Goal: Information Seeking & Learning: Learn about a topic

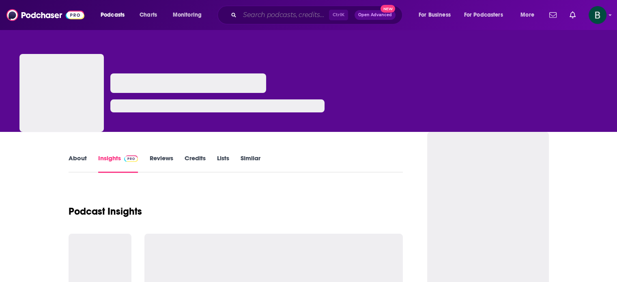
click at [272, 13] on input "Search podcasts, credits, & more..." at bounding box center [284, 15] width 89 height 13
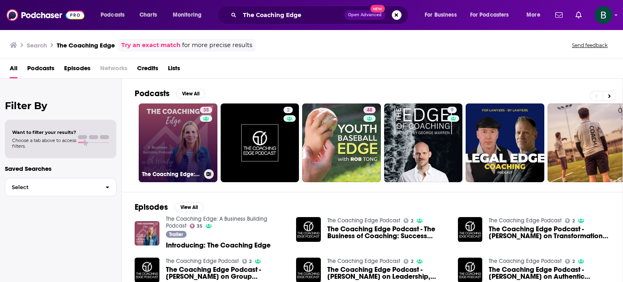
click at [186, 132] on link "35 The Coaching Edge: A Business Building Podcast" at bounding box center [178, 142] width 79 height 79
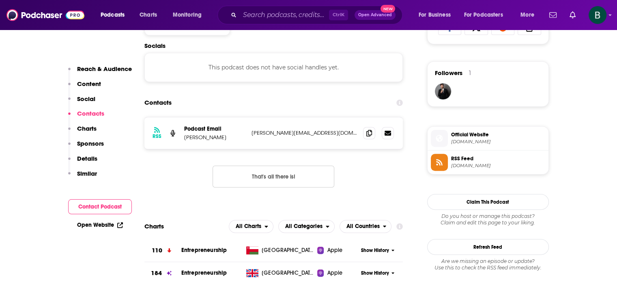
scroll to position [608, 0]
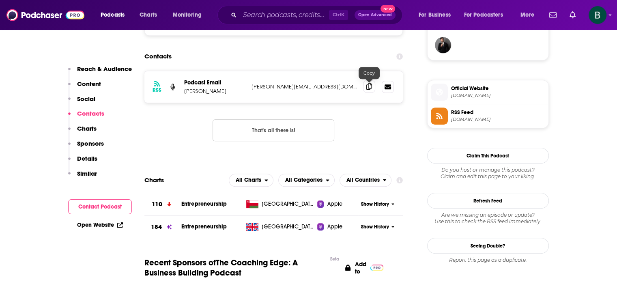
click at [367, 86] on icon at bounding box center [369, 86] width 6 height 6
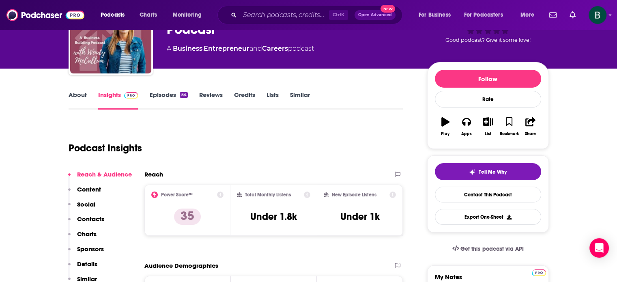
scroll to position [0, 0]
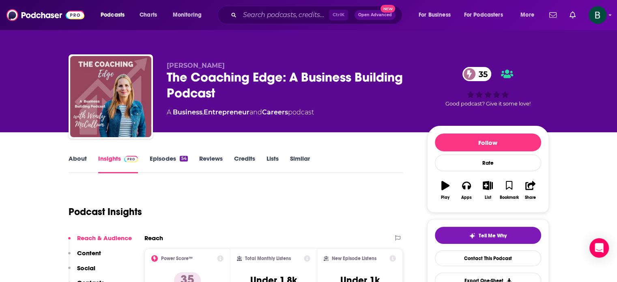
click at [75, 161] on link "About" at bounding box center [78, 164] width 18 height 19
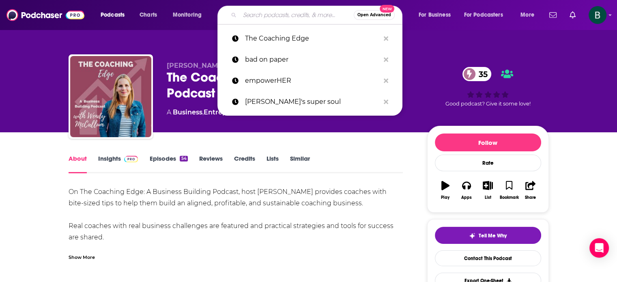
click at [271, 12] on input "Search podcasts, credits, & more..." at bounding box center [297, 15] width 114 height 13
click at [265, 14] on input "Search podcasts, credits, & more..." at bounding box center [297, 15] width 114 height 13
paste input "T"
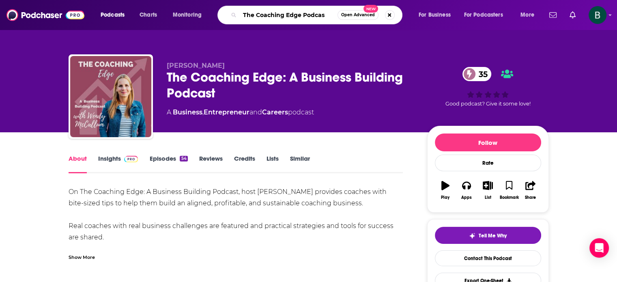
type input "The Coaching Edge Podcast"
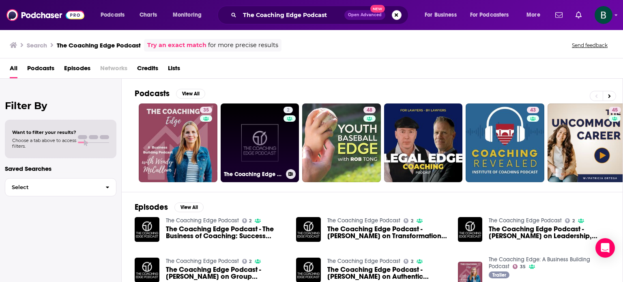
click at [261, 156] on link "2 The Coaching Edge Podcast" at bounding box center [260, 142] width 79 height 79
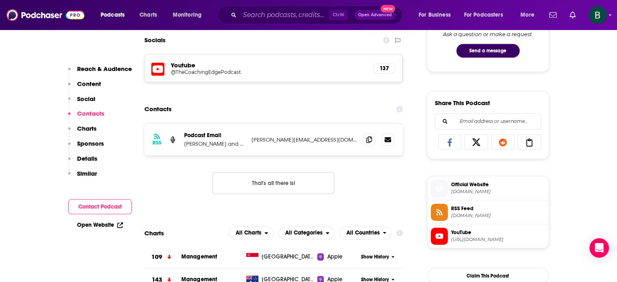
scroll to position [406, 0]
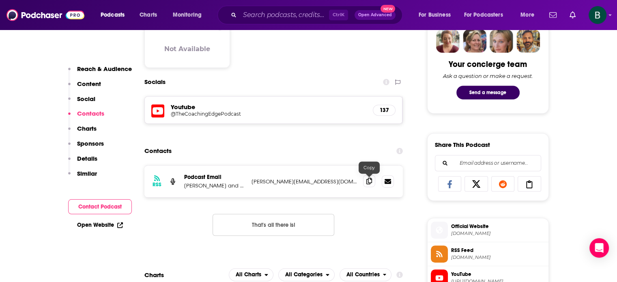
click at [368, 182] on icon at bounding box center [369, 181] width 6 height 6
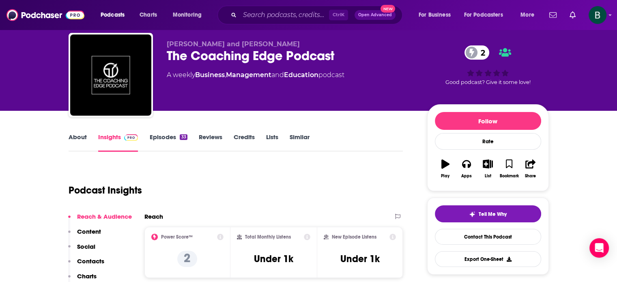
scroll to position [0, 0]
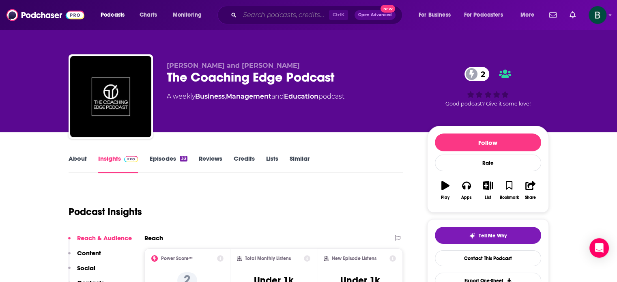
click at [314, 16] on input "Search podcasts, credits, & more..." at bounding box center [284, 15] width 89 height 13
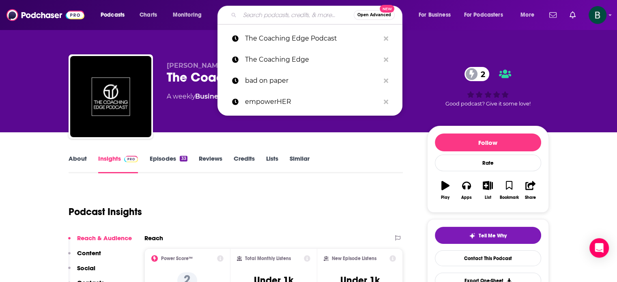
paste input "[MEDICAL_DATA] from Corporate"
type input "[MEDICAL_DATA] from Corporate"
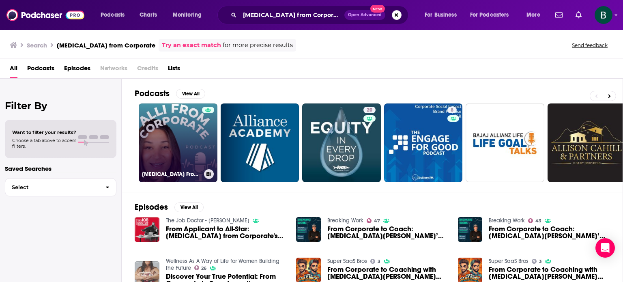
click at [187, 126] on link "[MEDICAL_DATA] From Corporate Podcast" at bounding box center [178, 142] width 79 height 79
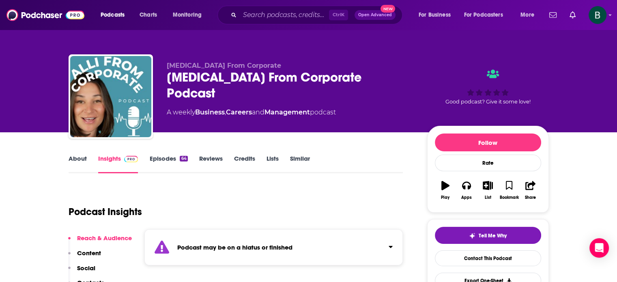
click at [79, 162] on link "About" at bounding box center [78, 164] width 18 height 19
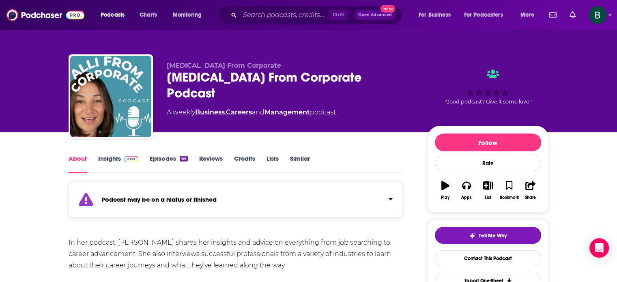
click at [112, 159] on link "Insights" at bounding box center [118, 164] width 40 height 19
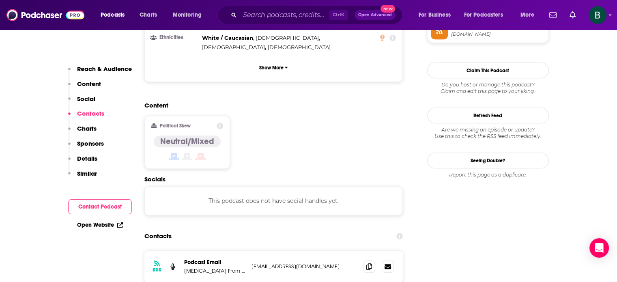
scroll to position [676, 0]
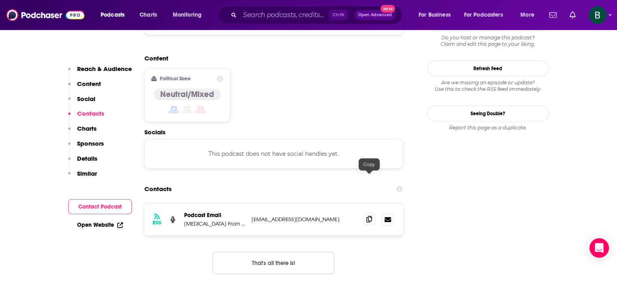
click at [369, 216] on icon at bounding box center [369, 219] width 6 height 6
click at [272, 14] on input "Search podcasts, credits, & more..." at bounding box center [284, 15] width 89 height 13
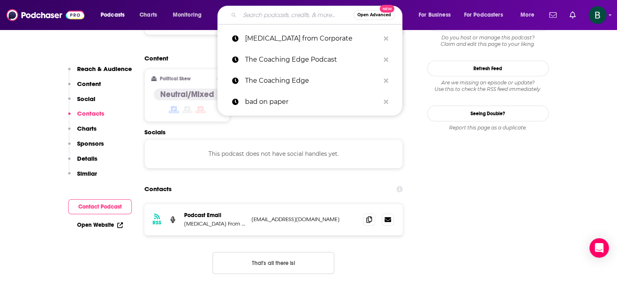
paste input "Empathy Edge Podcast"
type input "Empathy Edge Podcast"
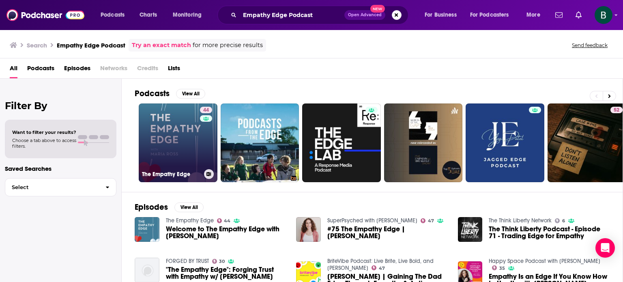
click at [166, 138] on link "[STREET_ADDRESS]" at bounding box center [178, 142] width 79 height 79
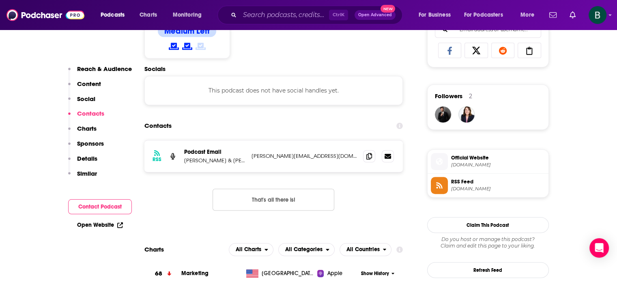
scroll to position [541, 0]
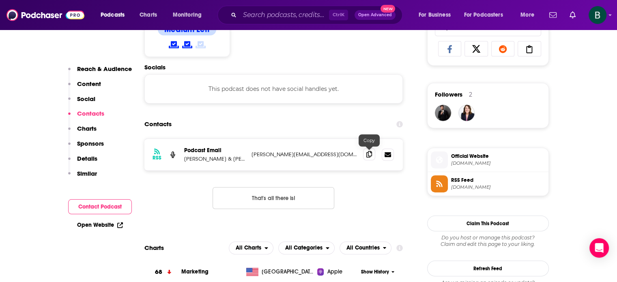
click at [368, 154] on icon at bounding box center [369, 154] width 6 height 6
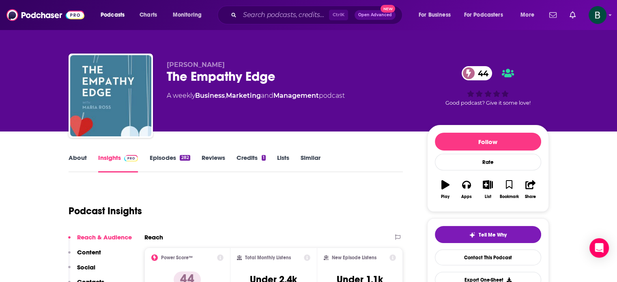
scroll to position [0, 0]
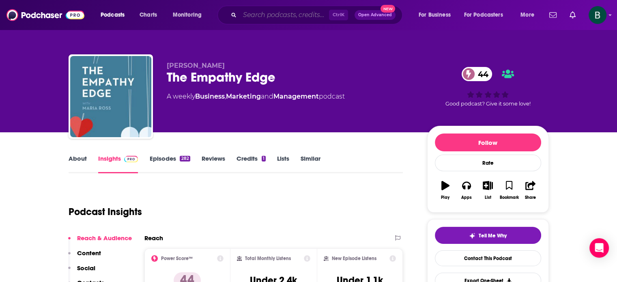
click at [278, 14] on input "Search podcasts, credits, & more..." at bounding box center [284, 15] width 89 height 13
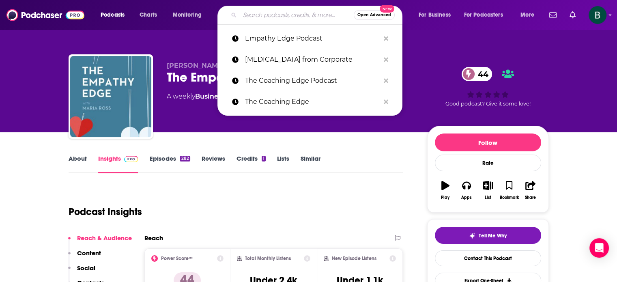
paste input "Minds Worth Meeting Podcast"
type input "Minds Worth Meeting Podcast"
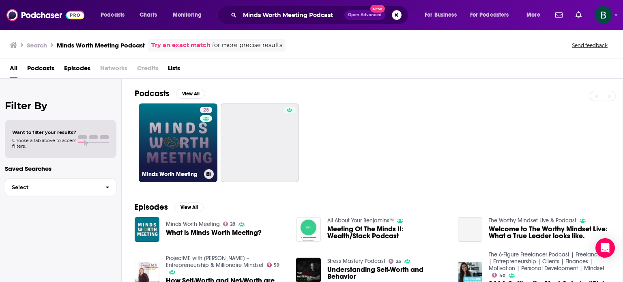
click at [175, 140] on link "28 Minds Worth Meeting" at bounding box center [178, 142] width 79 height 79
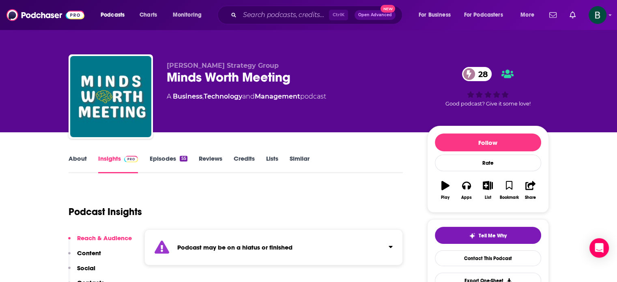
click at [80, 160] on link "About" at bounding box center [78, 164] width 18 height 19
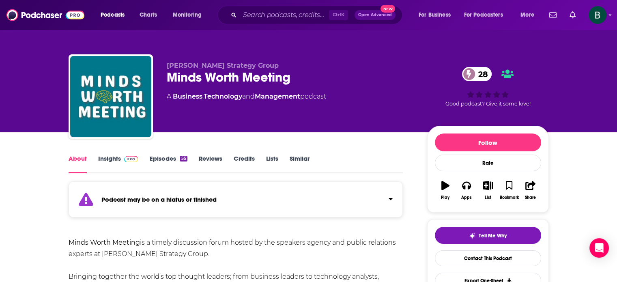
scroll to position [135, 0]
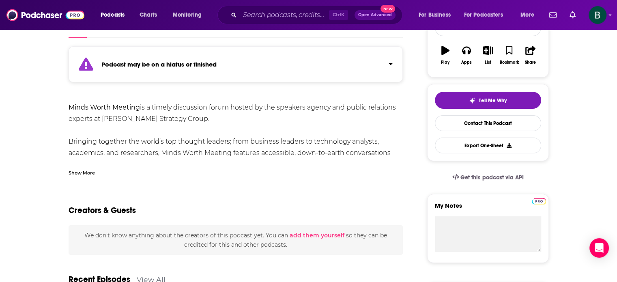
click at [79, 173] on div "Show More" at bounding box center [82, 172] width 26 height 8
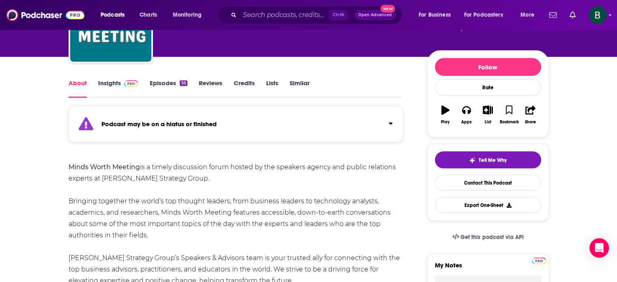
scroll to position [0, 0]
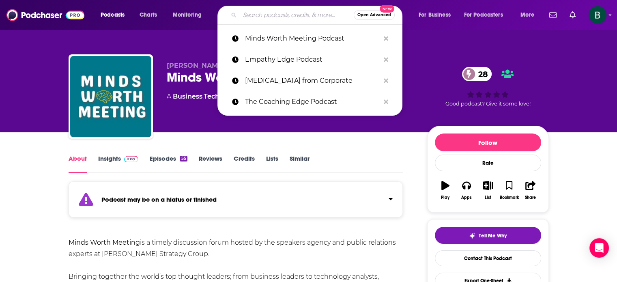
click at [271, 17] on input "Search podcasts, credits, & more..." at bounding box center [297, 15] width 114 height 13
paste input "How I Work Podcast"
type input "How I Work Podcast"
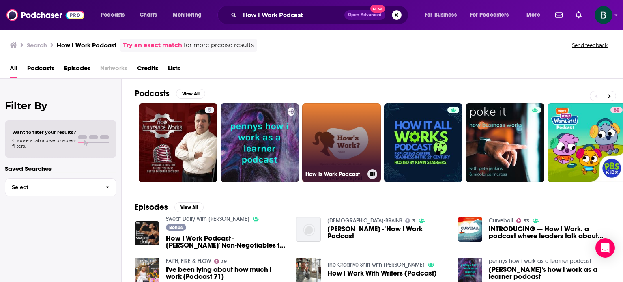
click at [350, 140] on link "How is Work Podcast" at bounding box center [341, 142] width 79 height 79
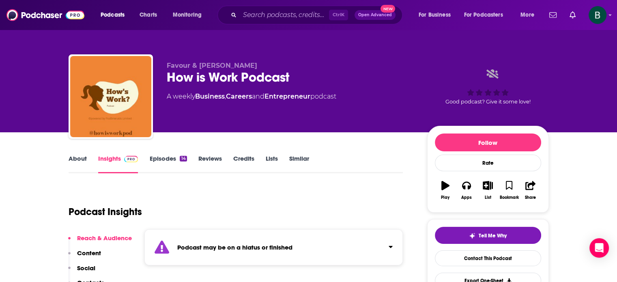
click at [77, 158] on link "About" at bounding box center [78, 164] width 18 height 19
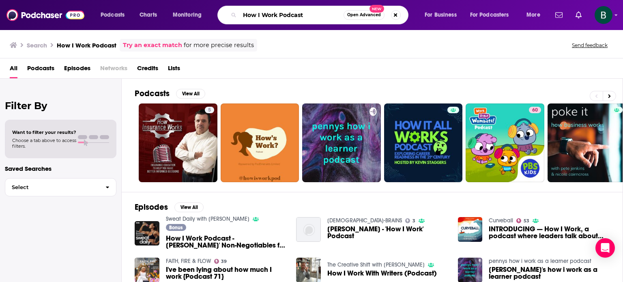
drag, startPoint x: 315, startPoint y: 18, endPoint x: 0, endPoint y: -15, distance: 316.8
click at [0, 0] on html "Podcasts Charts Monitoring How I Work Podcast Open Advanced New For Business Fo…" at bounding box center [311, 141] width 623 height 282
type input "how i work"
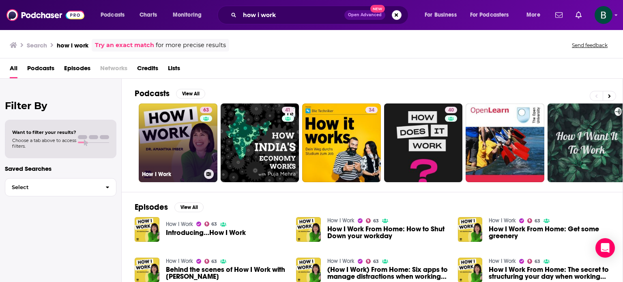
click at [170, 145] on link "63 How I Work" at bounding box center [178, 142] width 79 height 79
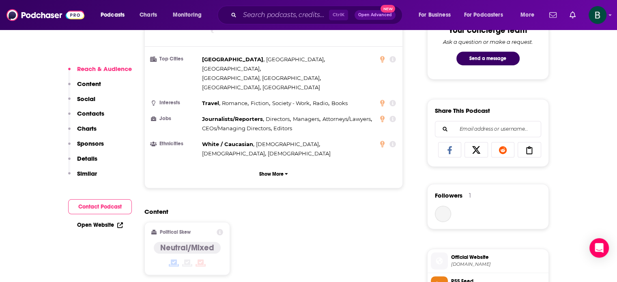
scroll to position [608, 0]
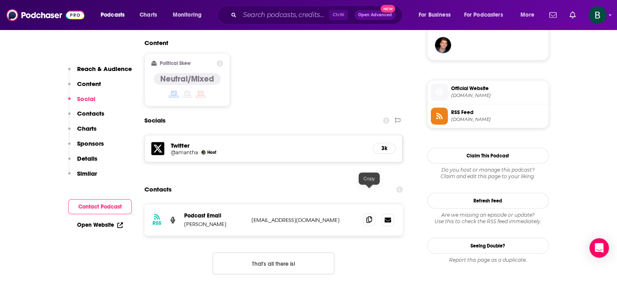
click at [369, 216] on icon at bounding box center [369, 219] width 6 height 6
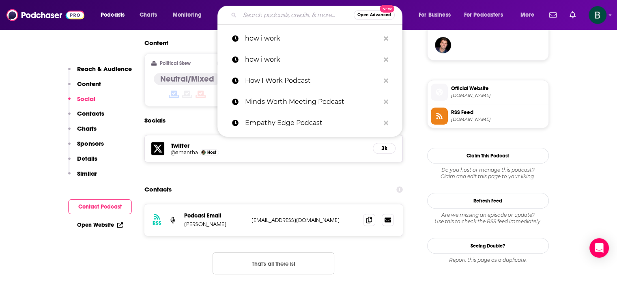
click at [279, 17] on input "Search podcasts, credits, & more..." at bounding box center [297, 15] width 114 height 13
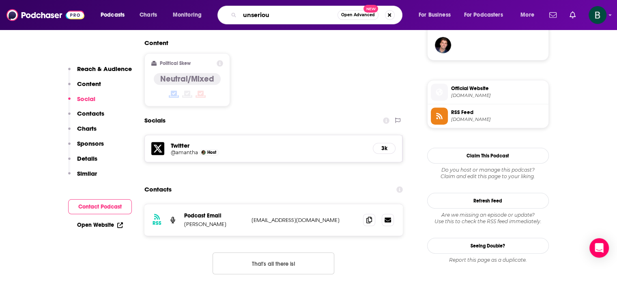
type input "unserious"
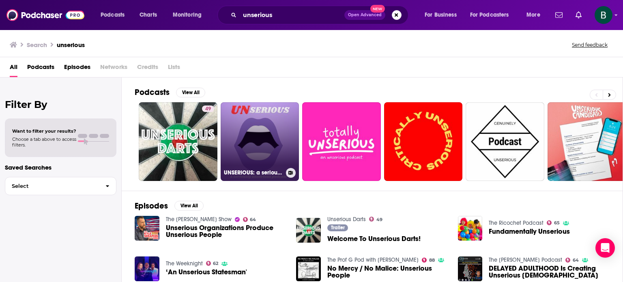
click at [247, 138] on link "UNSERIOUS: a seriously unserious podcast" at bounding box center [260, 141] width 79 height 79
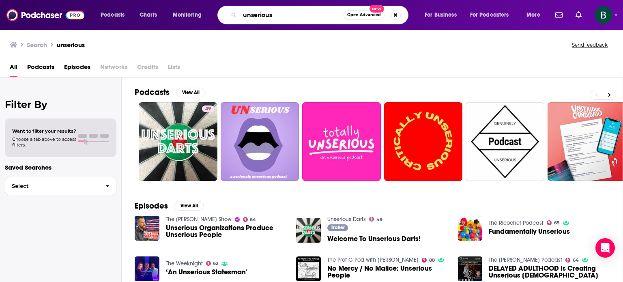
click at [313, 15] on input "unserious" at bounding box center [292, 15] width 104 height 13
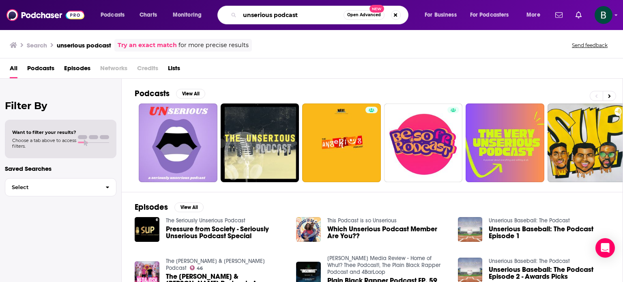
drag, startPoint x: 301, startPoint y: 15, endPoint x: 0, endPoint y: -7, distance: 302.1
click at [0, 0] on html "Podcasts Charts Monitoring unserious podcast Open Advanced New For Business For…" at bounding box center [311, 141] width 623 height 282
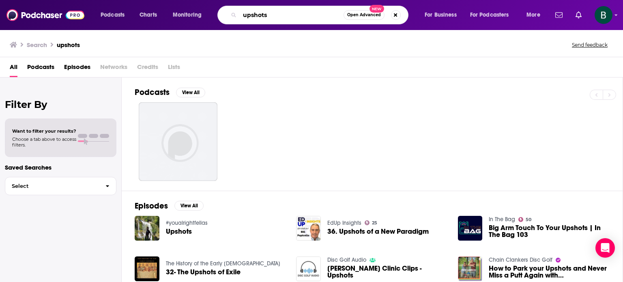
drag, startPoint x: 289, startPoint y: 17, endPoint x: 8, endPoint y: 14, distance: 281.1
click at [8, 14] on div "Podcasts Charts Monitoring upshots Open Advanced New For Business For Podcaster…" at bounding box center [311, 15] width 623 height 30
type input "unserious"
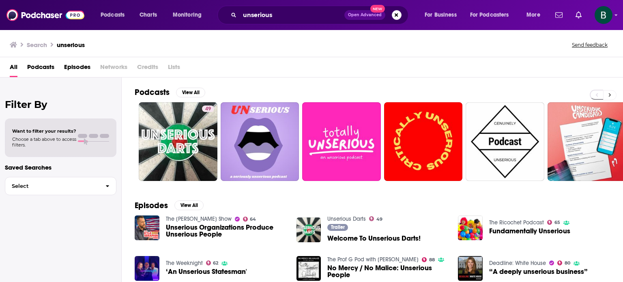
click at [607, 95] on button at bounding box center [609, 95] width 13 height 10
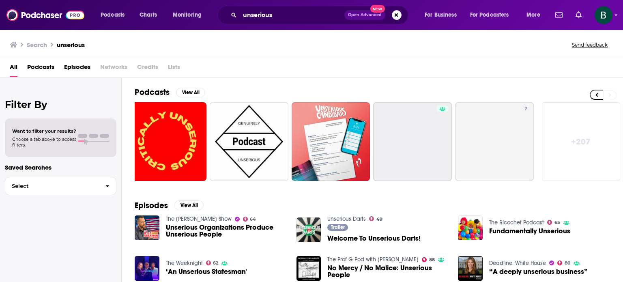
scroll to position [0, 256]
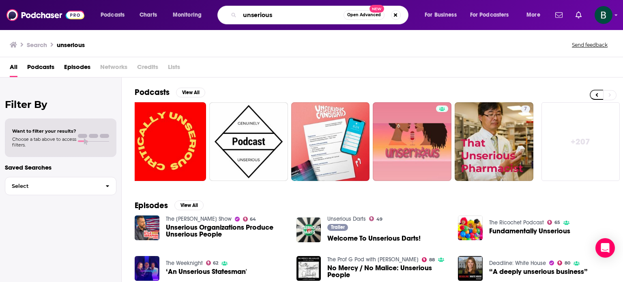
click at [305, 14] on input "unserious" at bounding box center [292, 15] width 104 height 13
type input "unserious make work play"
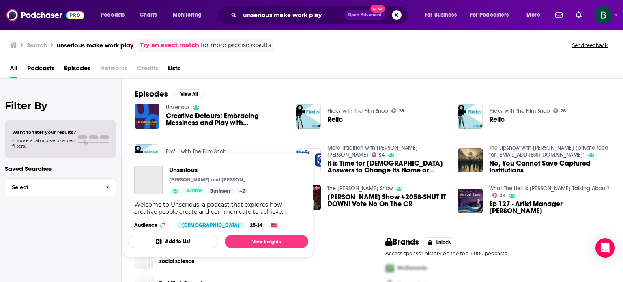
click at [181, 150] on div "Podcasts Charts Monitoring unserious make work play Open Advanced New For Busin…" at bounding box center [311, 141] width 623 height 282
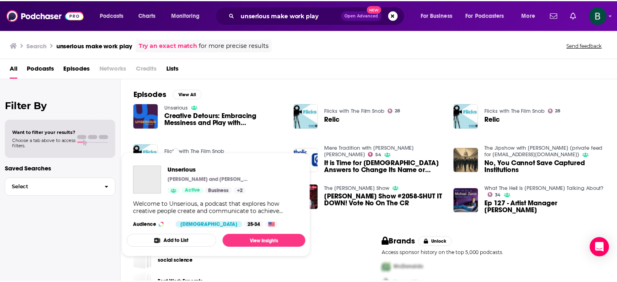
scroll to position [152, 0]
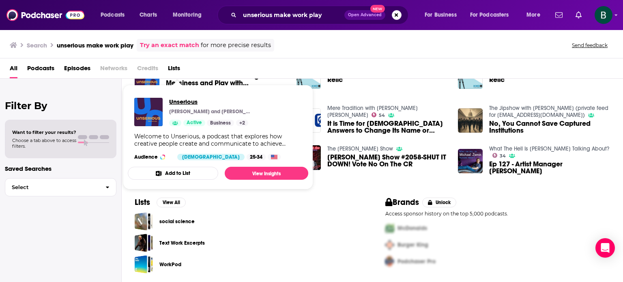
click at [181, 103] on span "Unserious" at bounding box center [209, 102] width 81 height 8
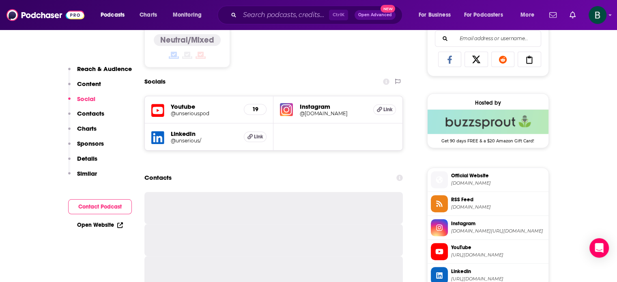
scroll to position [541, 0]
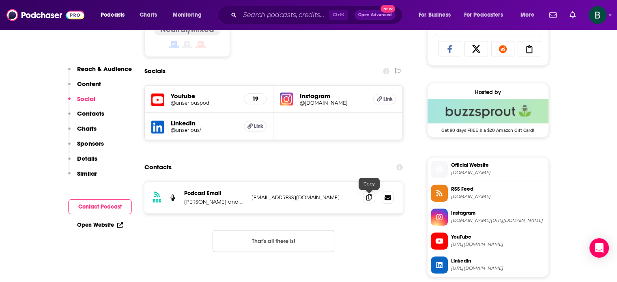
click at [367, 198] on icon at bounding box center [369, 197] width 6 height 6
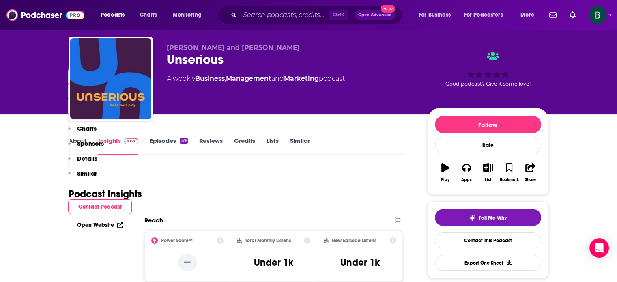
scroll to position [0, 0]
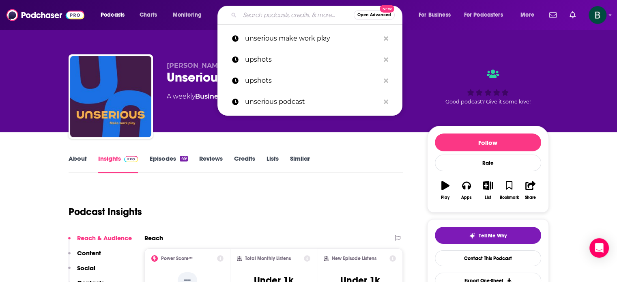
click at [251, 16] on input "Search podcasts, credits, & more..." at bounding box center [297, 15] width 114 height 13
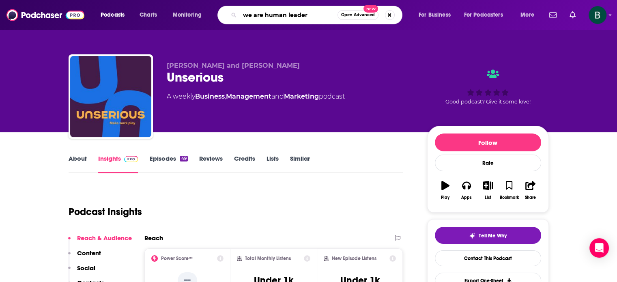
type input "we are human leaders"
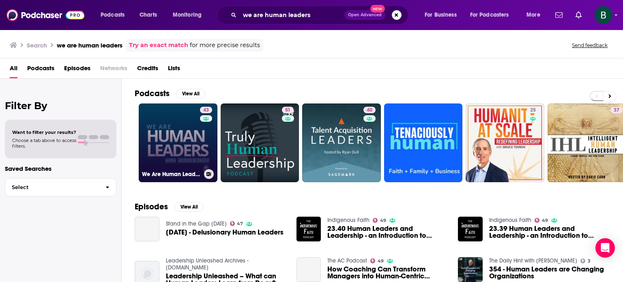
click at [176, 149] on link "43 We Are Human Leaders" at bounding box center [178, 142] width 79 height 79
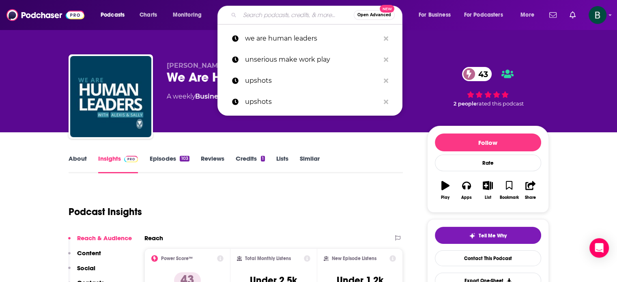
click at [256, 16] on input "Search podcasts, credits, & more..." at bounding box center [297, 15] width 114 height 13
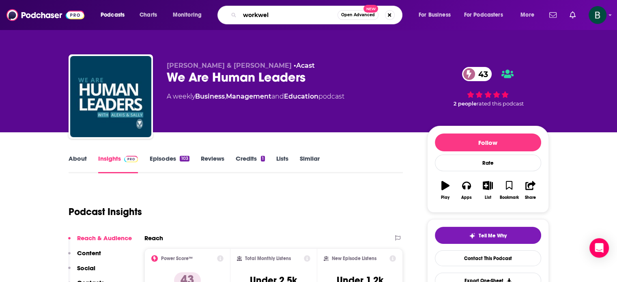
type input "workwell"
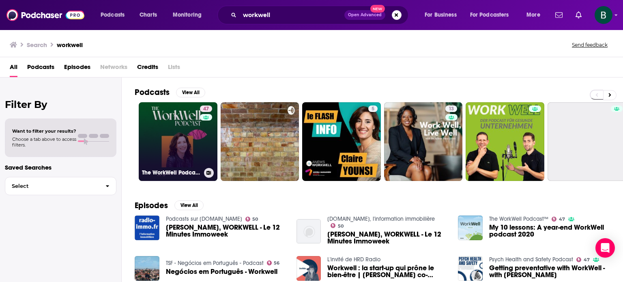
click at [172, 126] on link "47 The WorkWell Podcast™" at bounding box center [178, 141] width 79 height 79
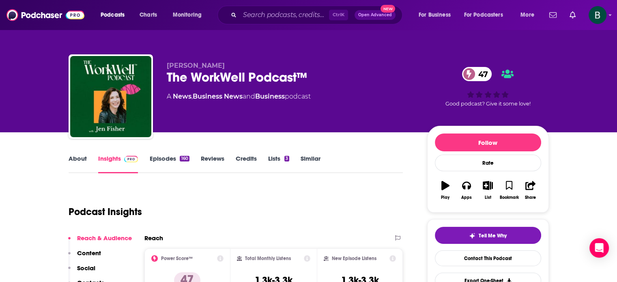
click at [76, 160] on link "About" at bounding box center [78, 164] width 18 height 19
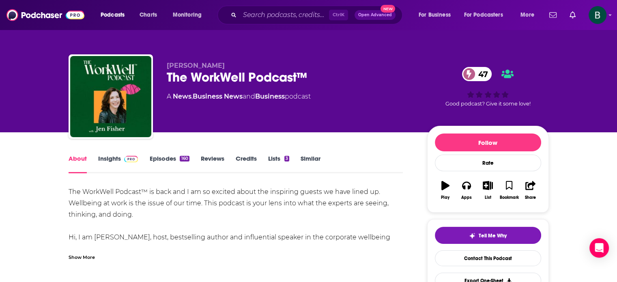
click at [104, 159] on link "Insights" at bounding box center [118, 164] width 40 height 19
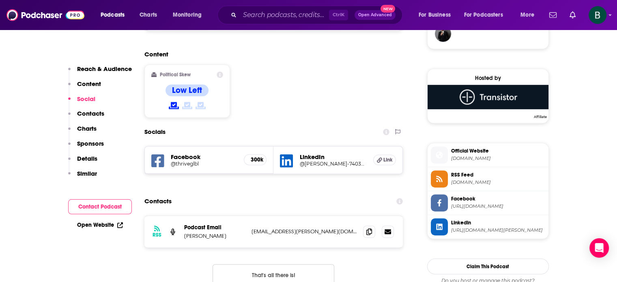
scroll to position [676, 0]
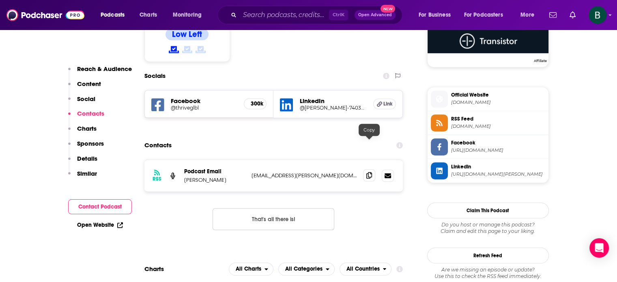
click at [366, 172] on icon at bounding box center [369, 175] width 6 height 6
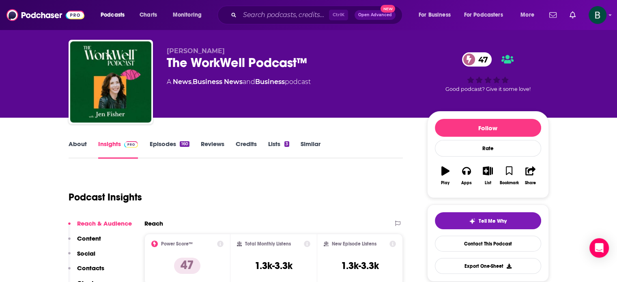
scroll to position [0, 0]
